Goal: Information Seeking & Learning: Check status

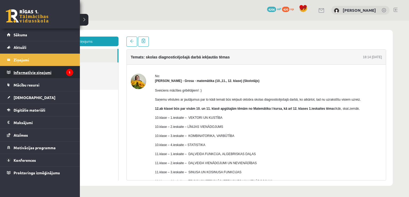
scroll to position [38, 0]
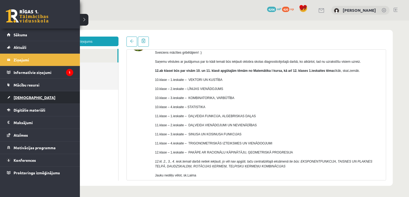
click at [29, 95] on span "[DEMOGRAPHIC_DATA]" at bounding box center [35, 97] width 42 height 5
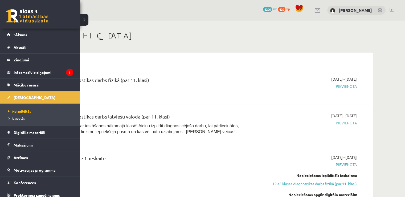
click at [22, 119] on span "Izlabotās" at bounding box center [16, 118] width 18 height 4
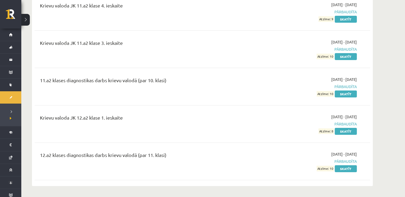
scroll to position [1859, 0]
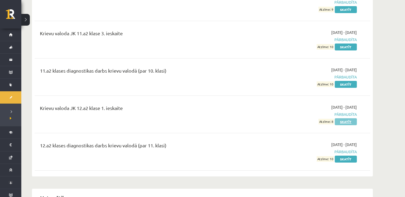
click at [349, 118] on link "Skatīt" at bounding box center [346, 121] width 22 height 7
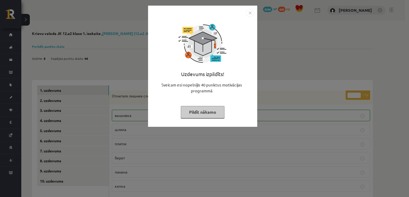
click at [203, 105] on div "Uzdevums izpildīts! Sveicam esi nopelnījis 40 punktus motivācijas programmā Pil…" at bounding box center [202, 70] width 103 height 107
click at [204, 112] on button "Pildīt nākamo" at bounding box center [203, 112] width 44 height 12
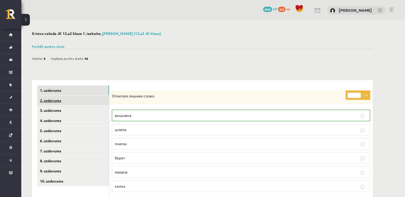
click at [88, 98] on link "2. uzdevums" at bounding box center [73, 100] width 72 height 10
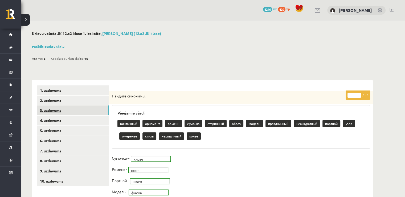
click at [83, 109] on link "3. uzdevums" at bounding box center [73, 110] width 72 height 10
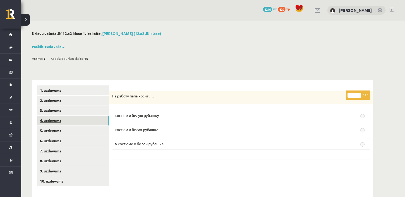
click at [74, 124] on link "4. uzdevums" at bounding box center [73, 120] width 72 height 10
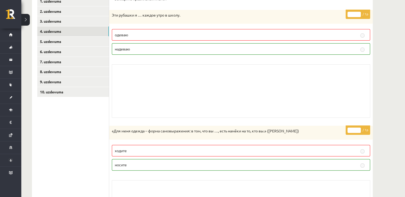
scroll to position [87, 0]
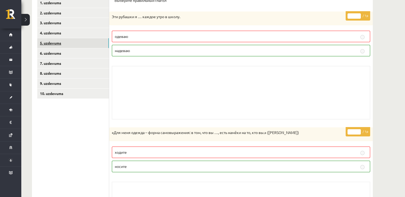
click at [79, 42] on link "5. uzdevums" at bounding box center [73, 43] width 72 height 10
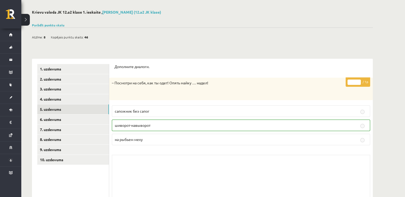
scroll to position [2, 0]
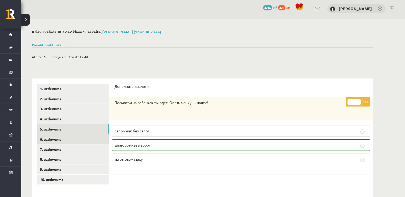
click at [95, 137] on link "6. uzdevums" at bounding box center [73, 139] width 72 height 10
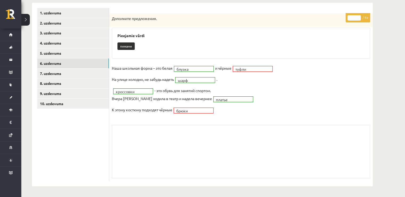
scroll to position [23, 0]
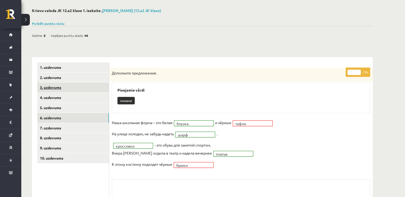
click at [61, 91] on link "3. uzdevums" at bounding box center [73, 87] width 72 height 10
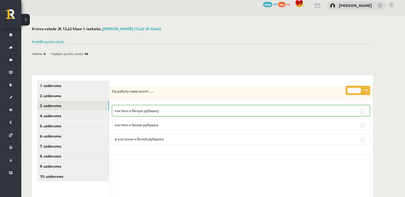
scroll to position [0, 0]
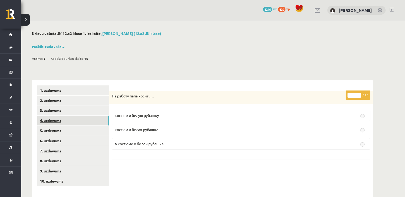
click at [71, 119] on link "4. uzdevums" at bounding box center [73, 120] width 72 height 10
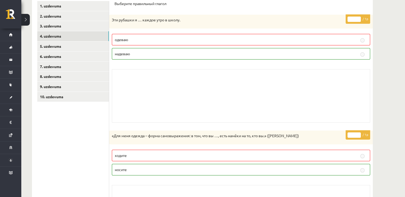
scroll to position [83, 0]
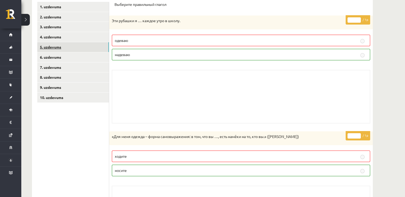
click at [86, 46] on link "5. uzdevums" at bounding box center [73, 47] width 72 height 10
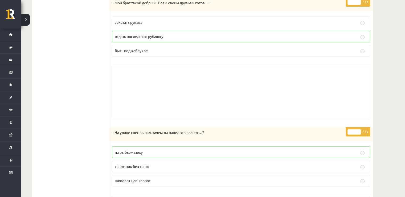
scroll to position [188, 0]
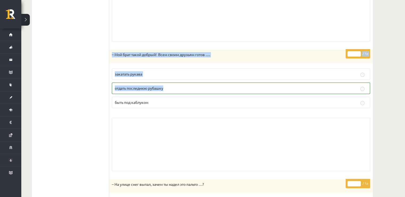
drag, startPoint x: 404, startPoint y: 90, endPoint x: 409, endPoint y: 33, distance: 56.7
click at [392, 72] on div "**********" at bounding box center [213, 76] width 384 height 487
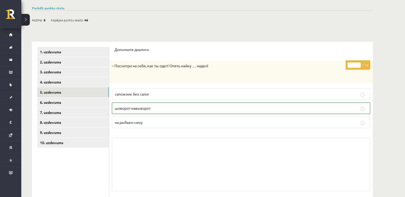
scroll to position [37, 0]
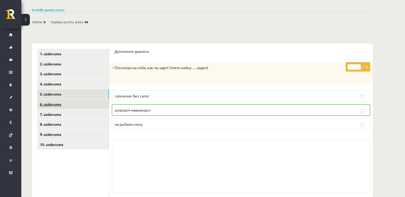
click at [94, 101] on link "6. uzdevums" at bounding box center [73, 104] width 72 height 10
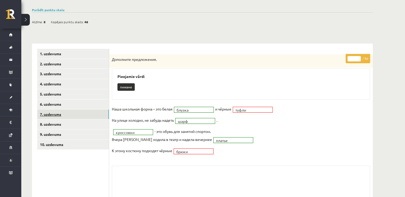
click at [81, 113] on link "7. uzdevums" at bounding box center [73, 114] width 72 height 10
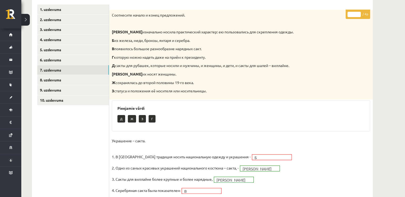
scroll to position [90, 0]
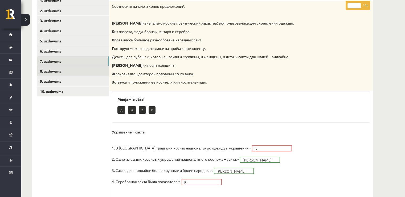
click at [82, 74] on link "8. uzdevums" at bounding box center [73, 71] width 72 height 10
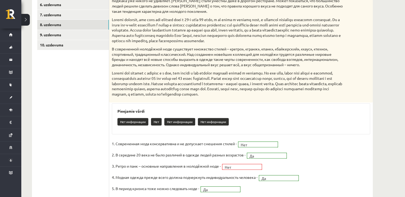
scroll to position [116, 0]
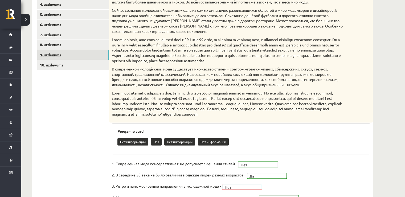
click at [91, 55] on link "9. uzdevums" at bounding box center [73, 55] width 72 height 10
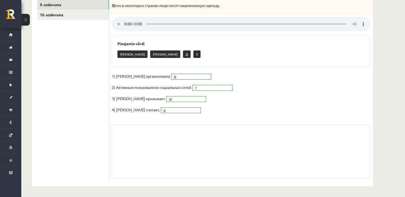
scroll to position [53, 0]
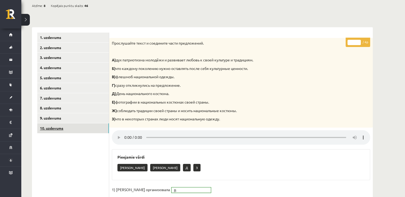
click at [97, 128] on link "10. uzdevums" at bounding box center [73, 128] width 72 height 10
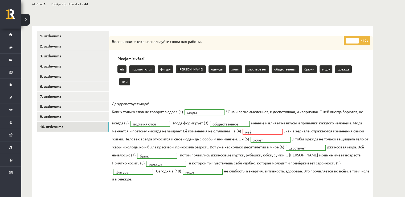
scroll to position [51, 0]
